Goal: Task Accomplishment & Management: Use online tool/utility

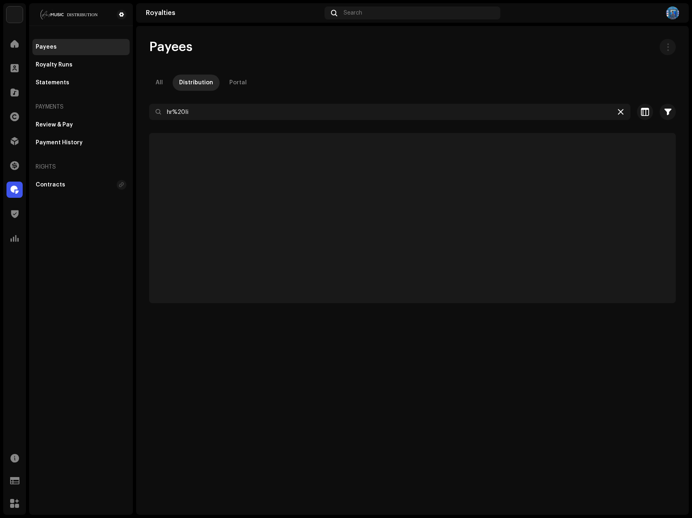
click at [618, 113] on icon at bounding box center [621, 112] width 6 height 6
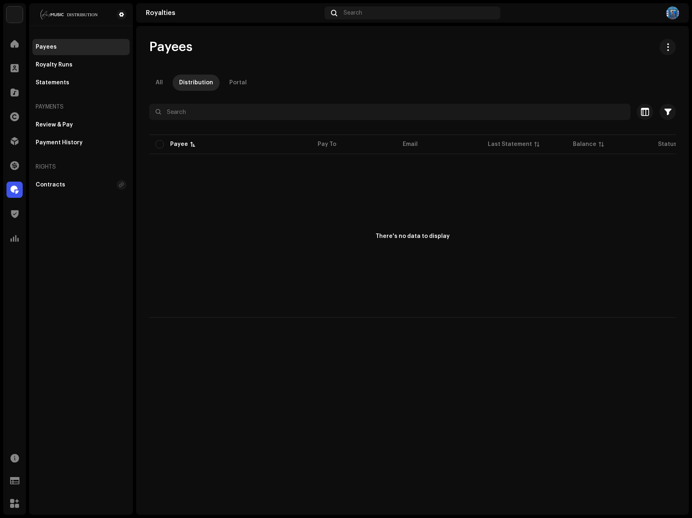
click at [425, 71] on div "Payees All Distribution Portal Selected 0 Deselect all 0 Options Filters Status…" at bounding box center [412, 178] width 553 height 279
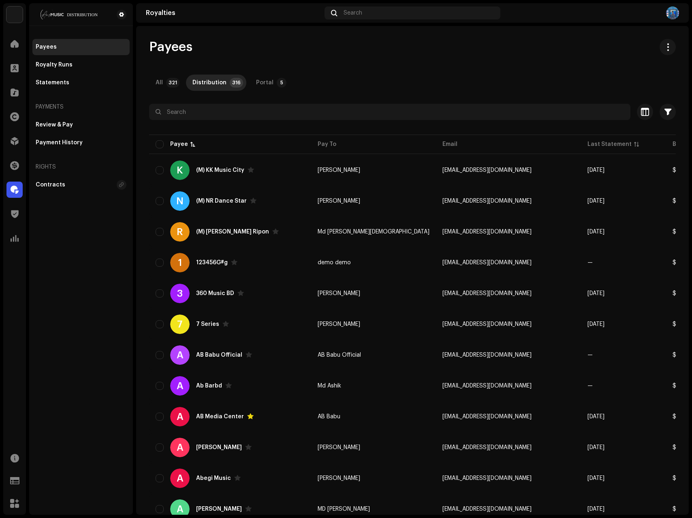
click at [455, 64] on div "Payees All 321 Distribution 316 Portal 5 Selected 0 Select all 316 Options Filt…" at bounding box center [412, 477] width 553 height 876
click at [18, 143] on span at bounding box center [15, 141] width 8 height 6
click at [15, 145] on div at bounding box center [14, 141] width 16 height 16
click at [15, 140] on span at bounding box center [15, 141] width 8 height 6
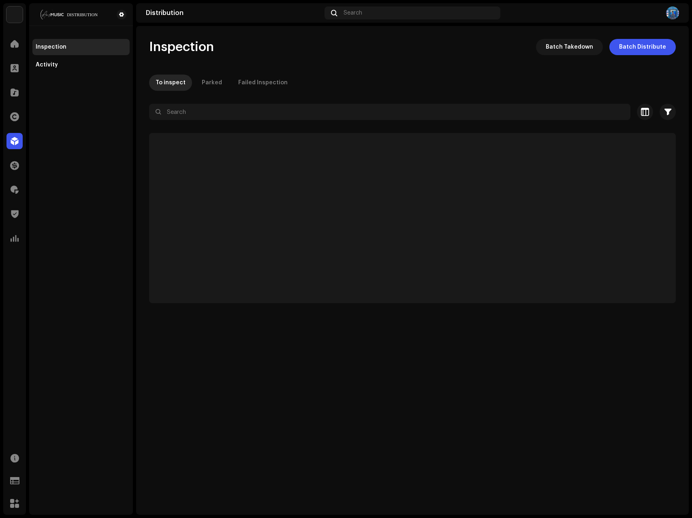
drag, startPoint x: 358, startPoint y: 66, endPoint x: 325, endPoint y: 2, distance: 72.3
click at [358, 65] on div "Inspection Batch Takedown Batch Distribute To inspect Parked Failed Inspection …" at bounding box center [412, 171] width 553 height 264
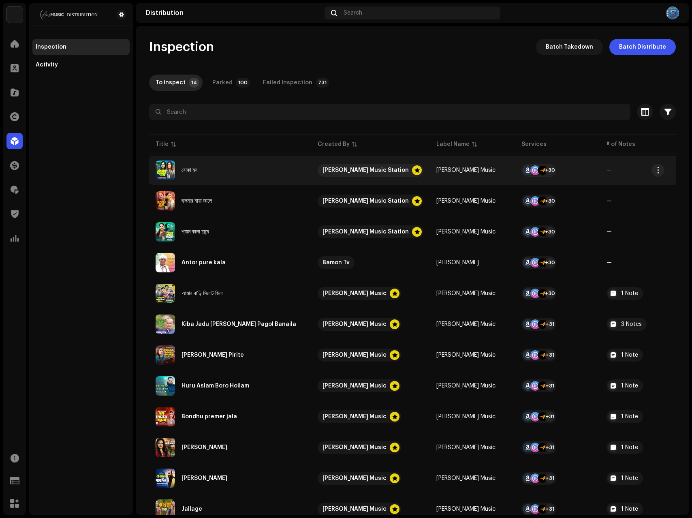
click at [247, 165] on div "বোকা মন" at bounding box center [230, 170] width 149 height 19
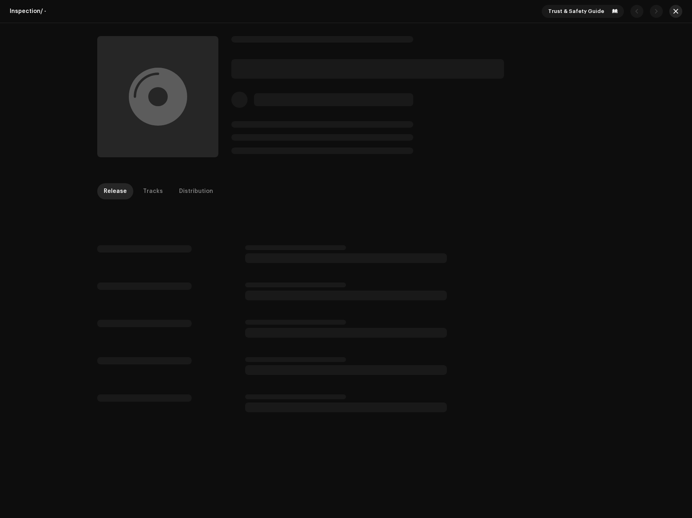
click at [674, 11] on span "button" at bounding box center [676, 11] width 5 height 6
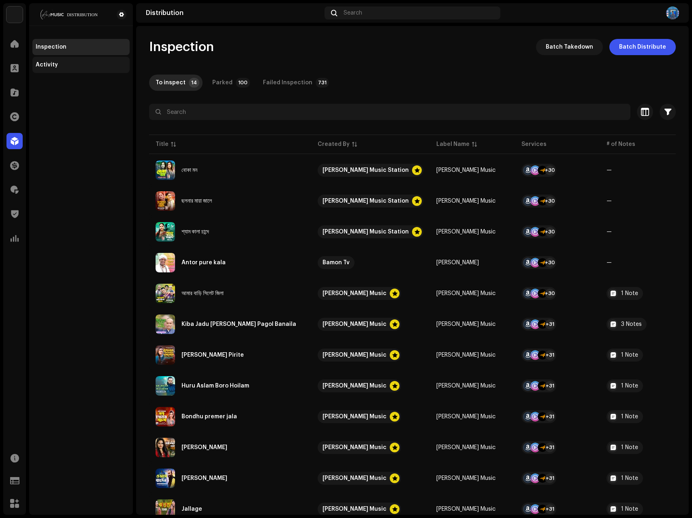
click at [79, 65] on div "Activity" at bounding box center [81, 65] width 91 height 6
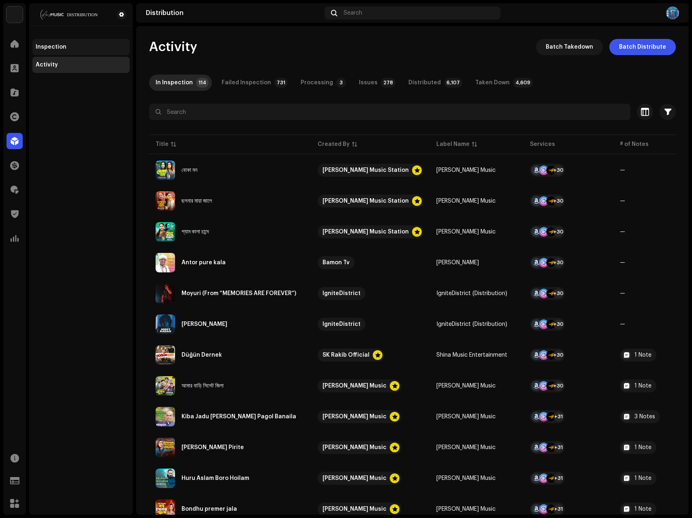
click at [52, 47] on div "Inspection" at bounding box center [51, 47] width 31 height 6
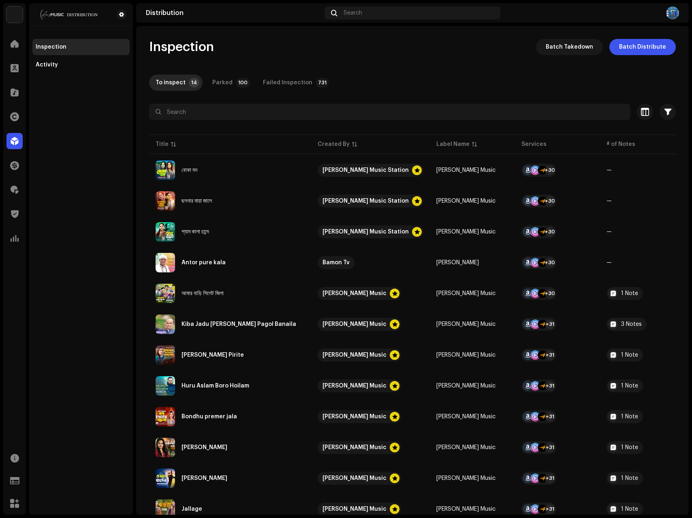
click at [676, 14] on img at bounding box center [672, 12] width 13 height 13
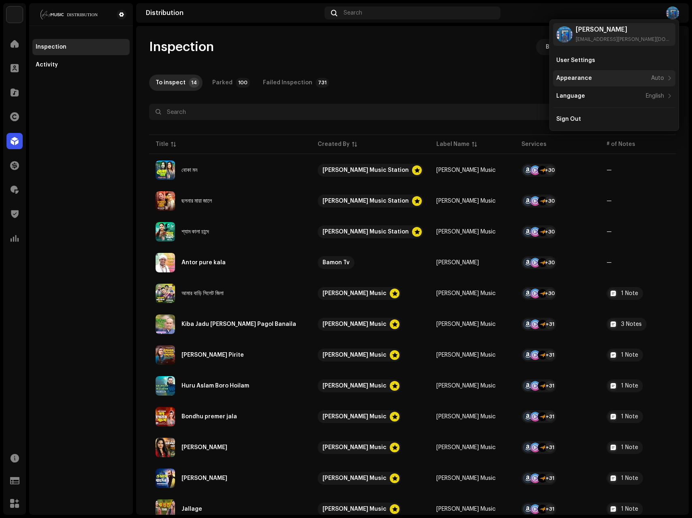
click at [613, 77] on div "Appearance Auto" at bounding box center [611, 78] width 108 height 6
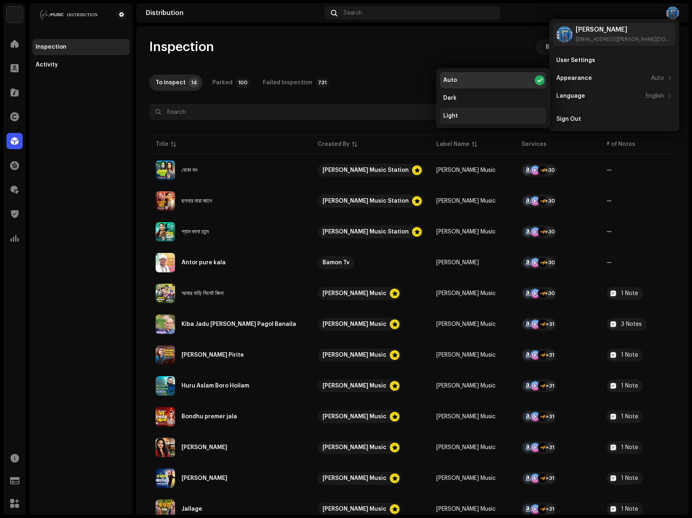
click at [464, 113] on div "Light" at bounding box center [493, 116] width 106 height 16
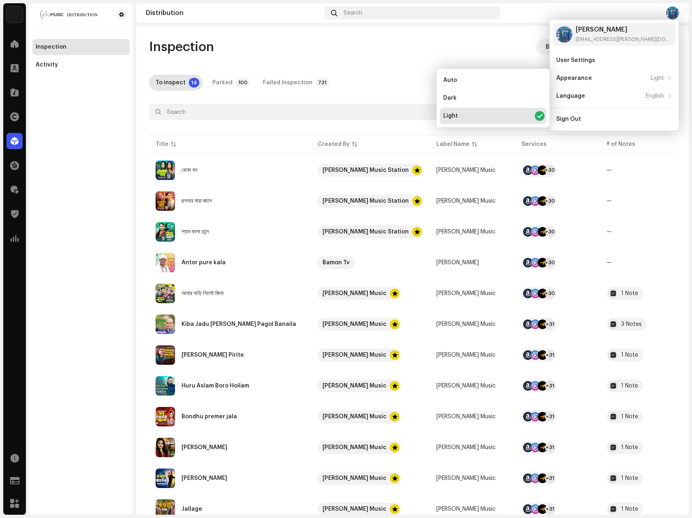
click at [347, 58] on div "Inspection Batch Takedown Batch Distribute To inspect 14 Parked 100 Failed Insp…" at bounding box center [412, 323] width 553 height 568
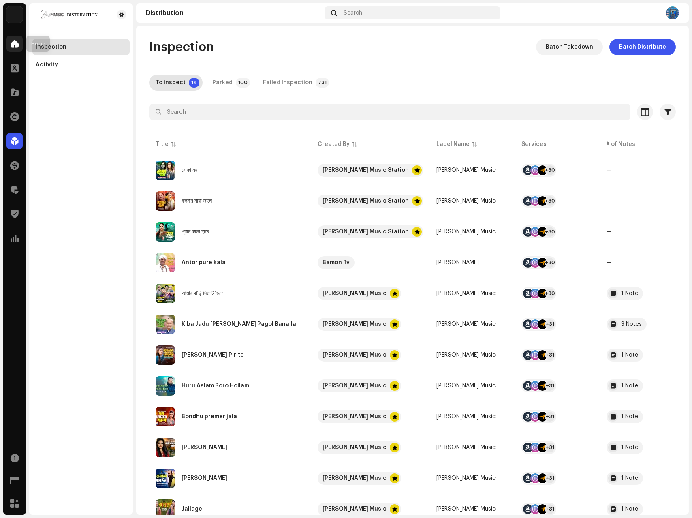
click at [13, 44] on span at bounding box center [15, 44] width 8 height 6
